Goal: Transaction & Acquisition: Purchase product/service

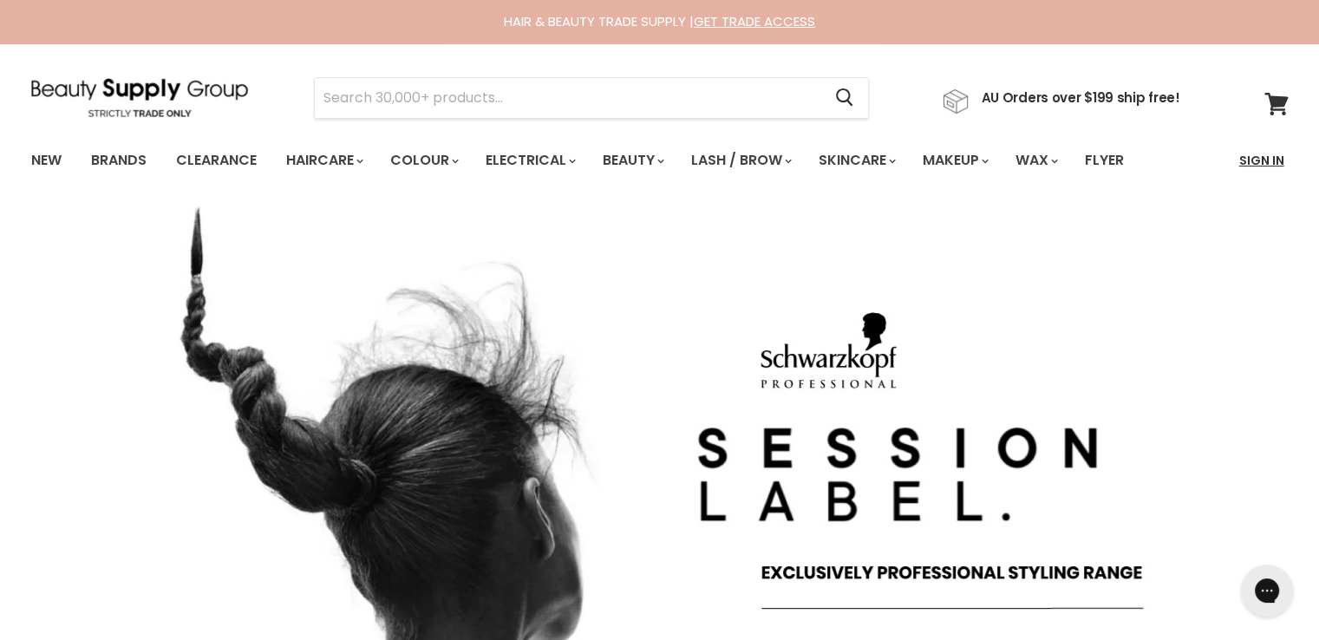
click at [1265, 164] on link "Sign In" at bounding box center [1262, 160] width 66 height 36
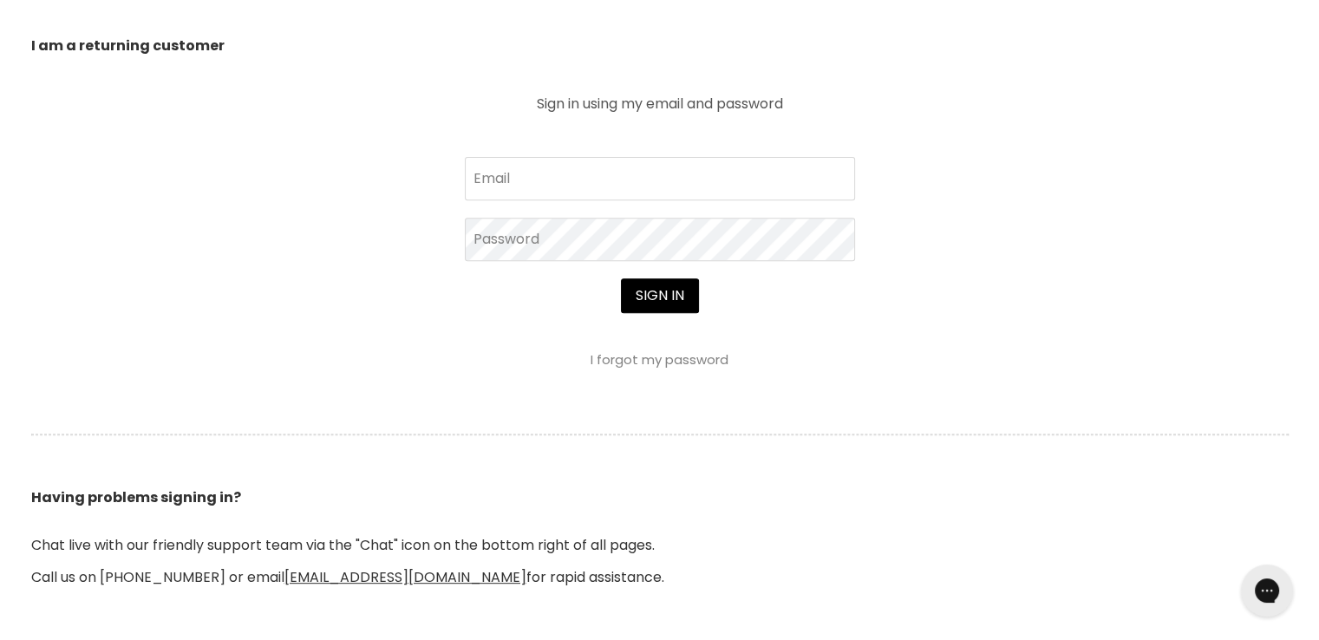
scroll to position [781, 0]
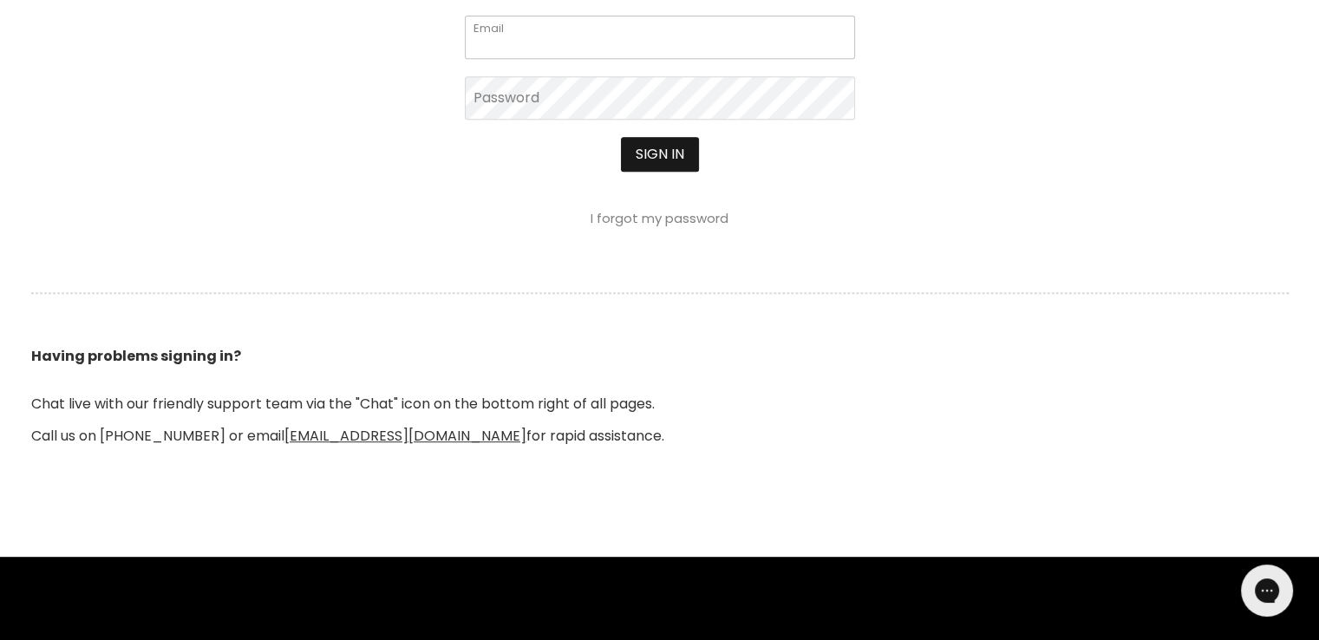
type input "[EMAIL_ADDRESS][DOMAIN_NAME]"
click at [666, 160] on button "Sign in" at bounding box center [660, 154] width 78 height 35
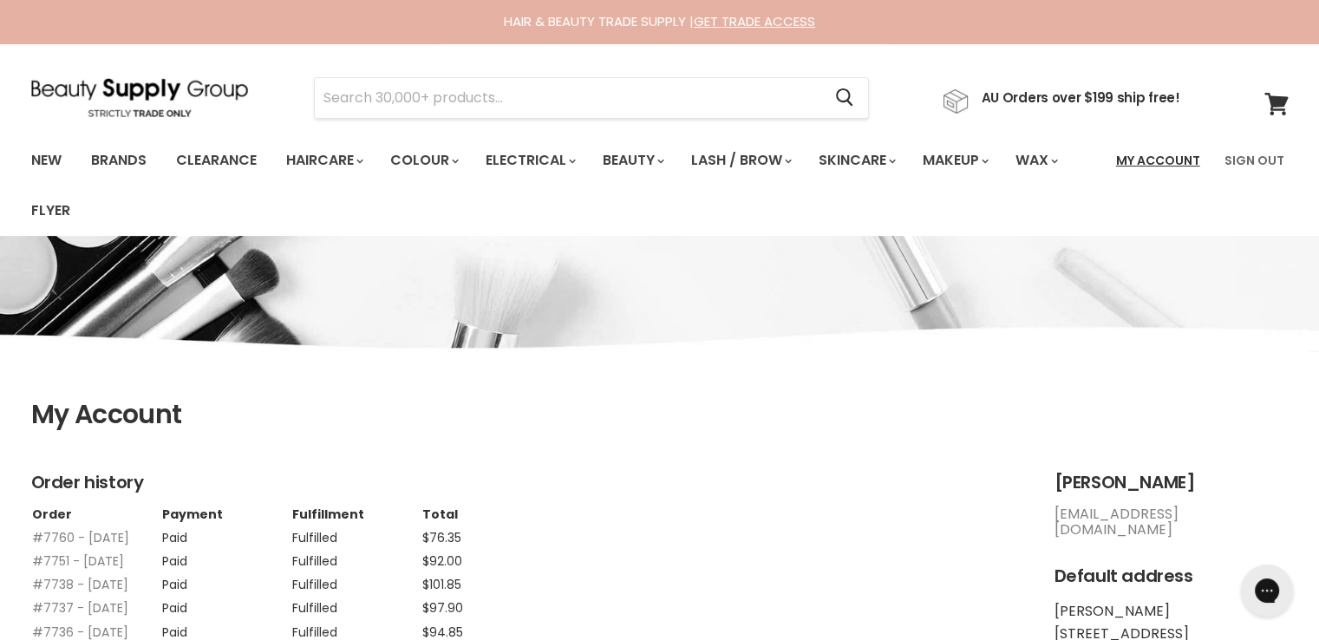
click at [1166, 153] on link "My Account" at bounding box center [1158, 160] width 105 height 36
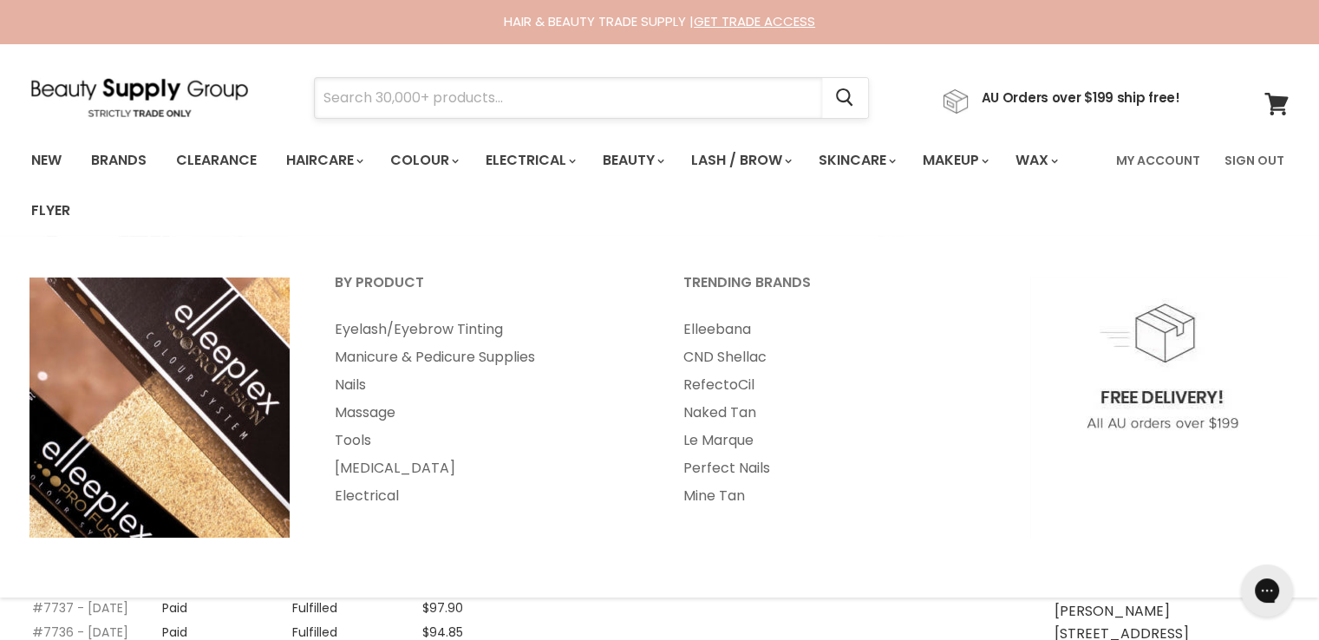
click at [445, 94] on input "Search" at bounding box center [568, 98] width 507 height 40
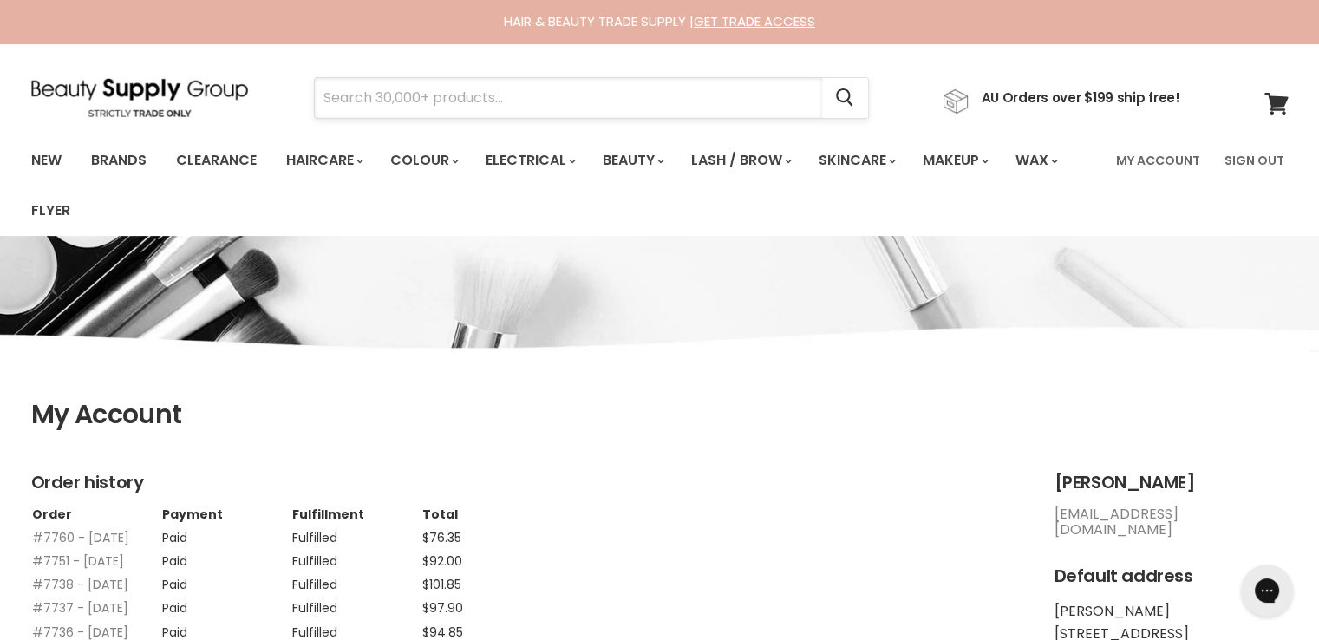
paste input "Fanola Nourishing Restructuring Shampoo & Conditioner 1000mL Duo"
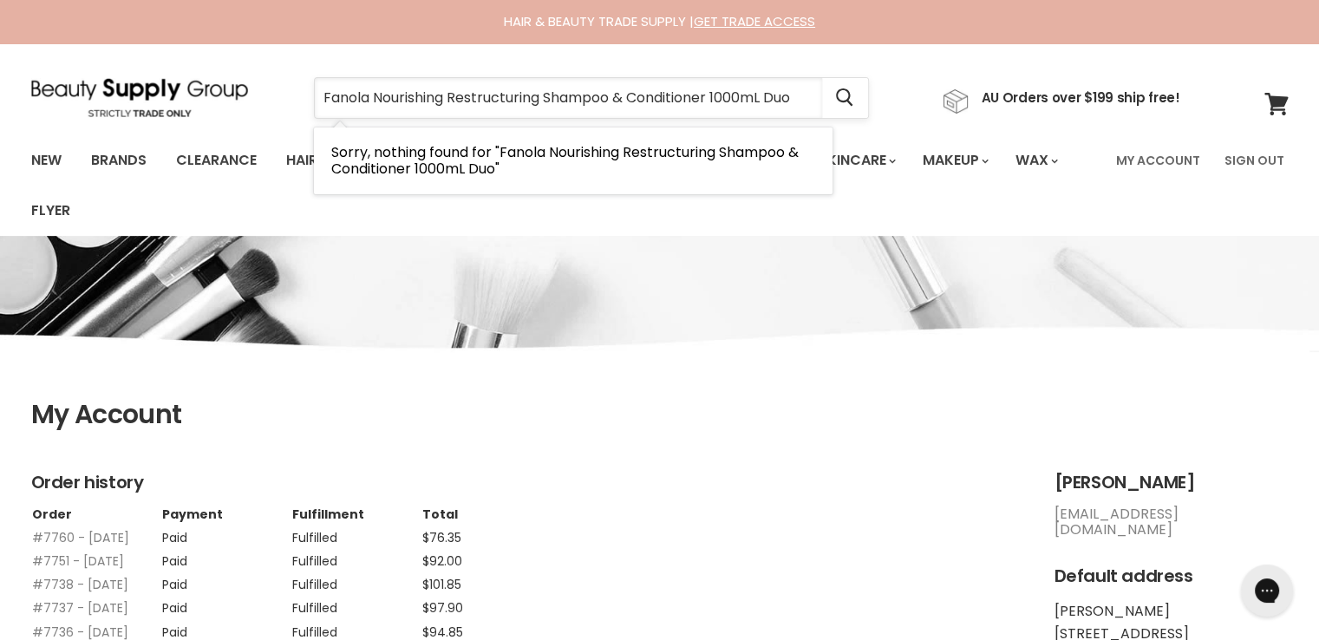
drag, startPoint x: 807, startPoint y: 95, endPoint x: 543, endPoint y: 98, distance: 263.7
click at [543, 98] on input "Fanola Nourishing Restructuring Shampoo & Conditioner 1000mL Duo" at bounding box center [568, 98] width 507 height 40
type input "Fanola Nourishing Restructuring"
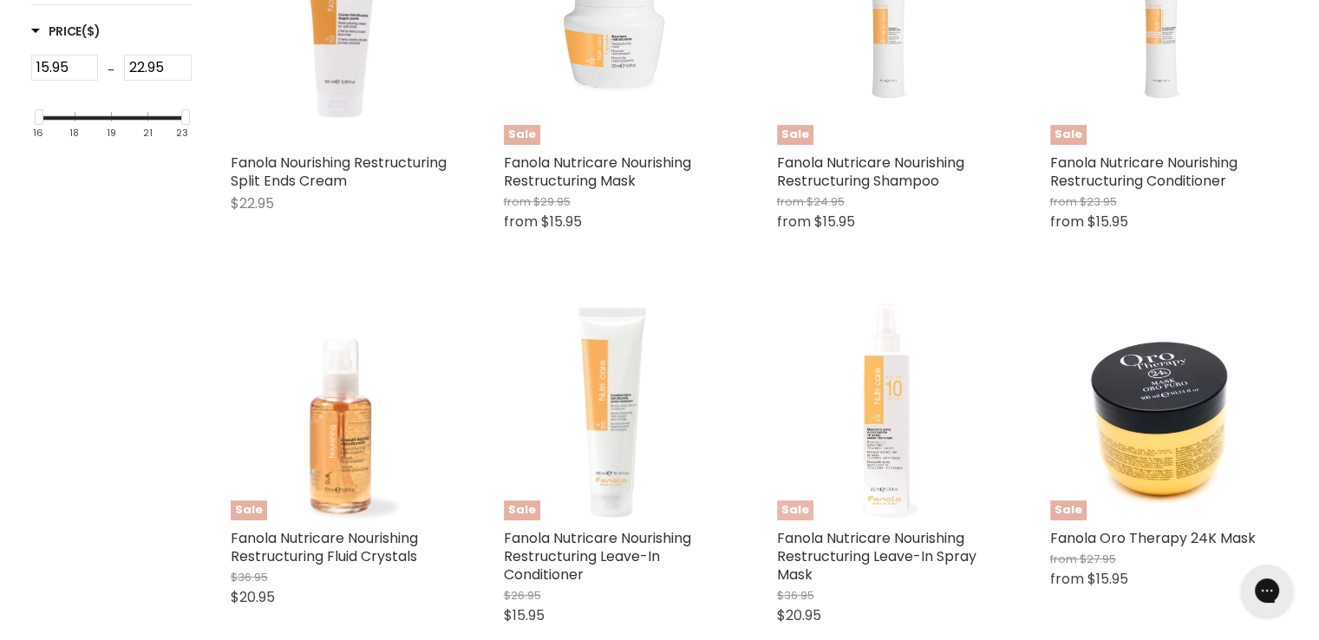
scroll to position [345, 0]
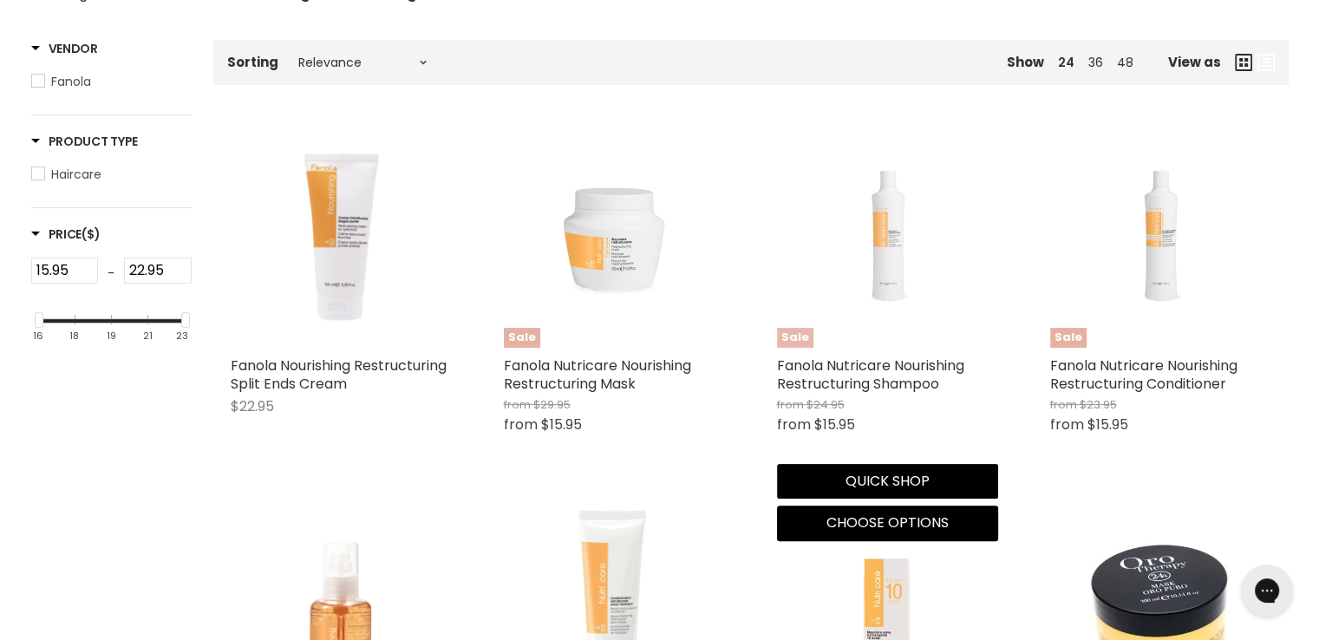
click at [882, 249] on img "Main content" at bounding box center [887, 237] width 147 height 221
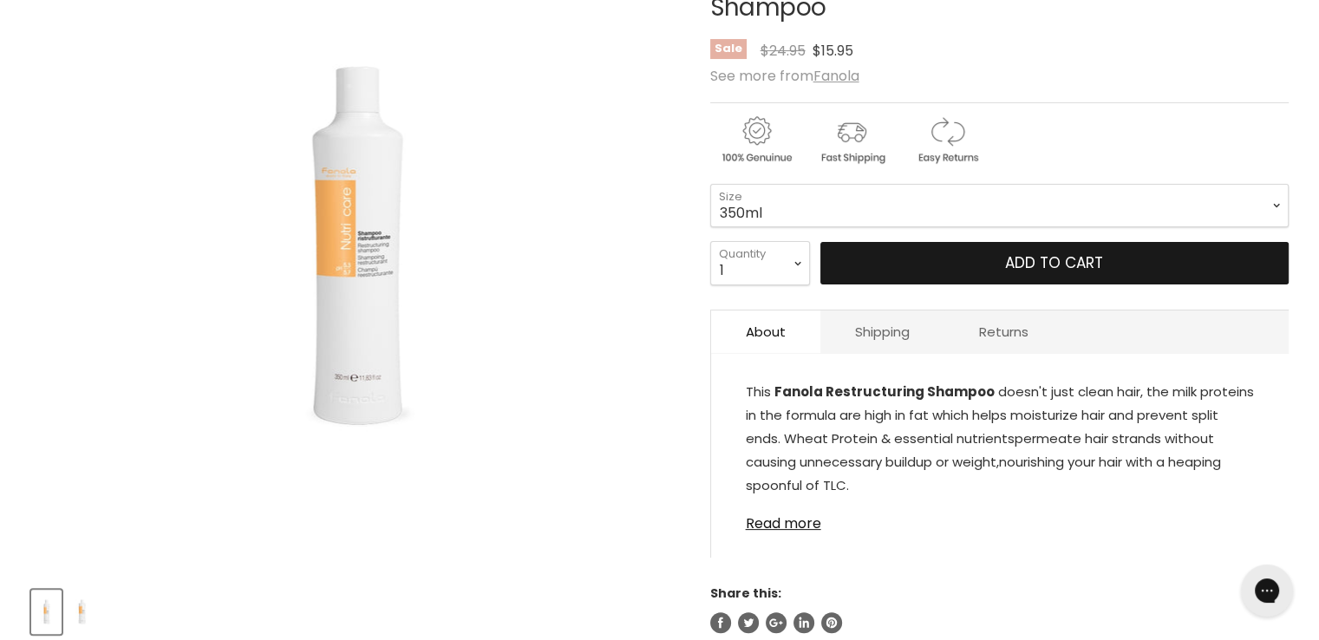
scroll to position [347, 0]
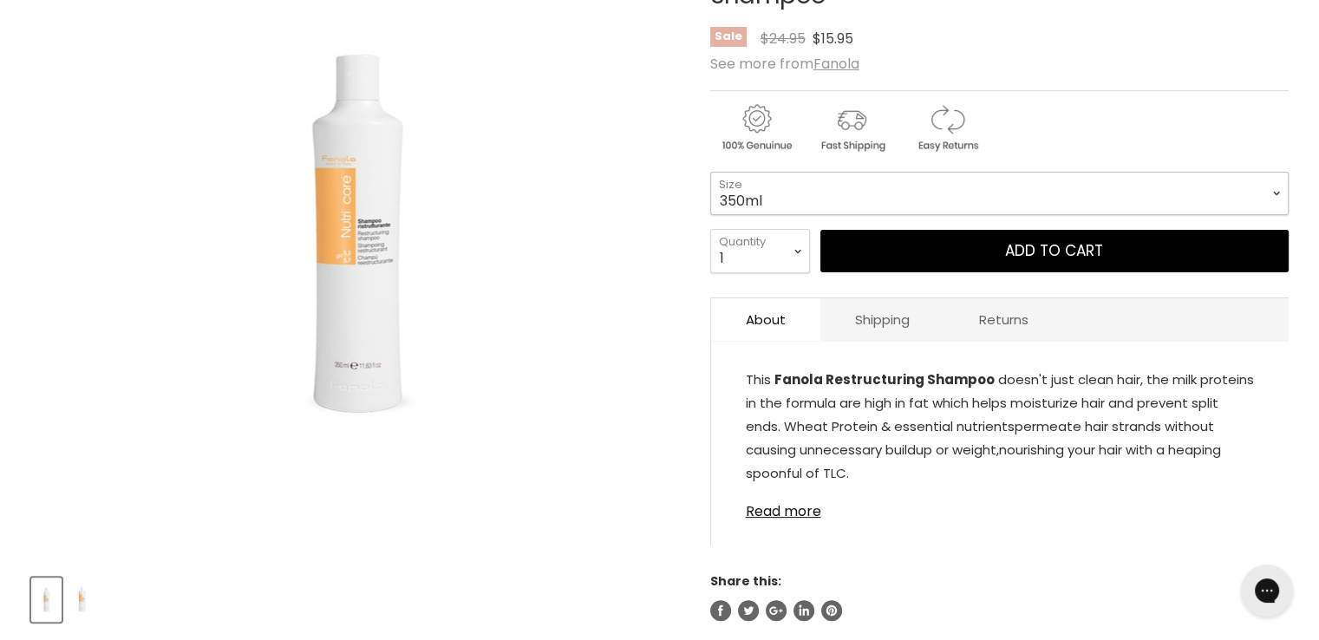
click at [801, 212] on select "350ml 1 Litre" at bounding box center [999, 193] width 579 height 43
click at [710, 172] on select "350ml 1 Litre" at bounding box center [999, 193] width 579 height 43
select select "1 Litre"
